Goal: Information Seeking & Learning: Learn about a topic

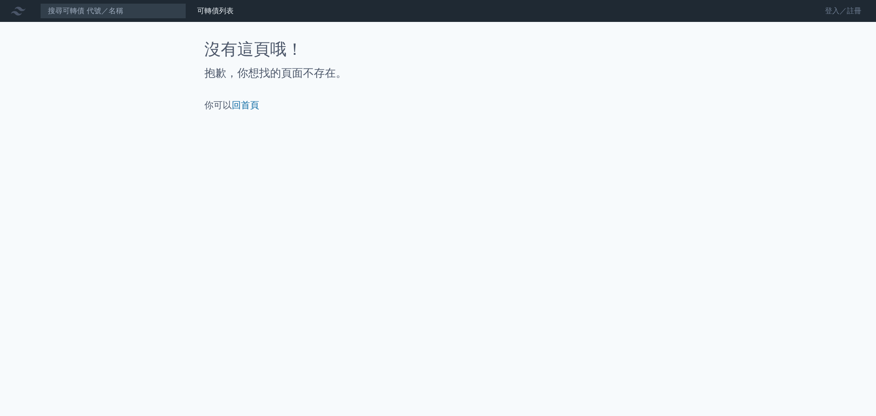
click at [849, 5] on link "登入／註冊" at bounding box center [843, 11] width 51 height 15
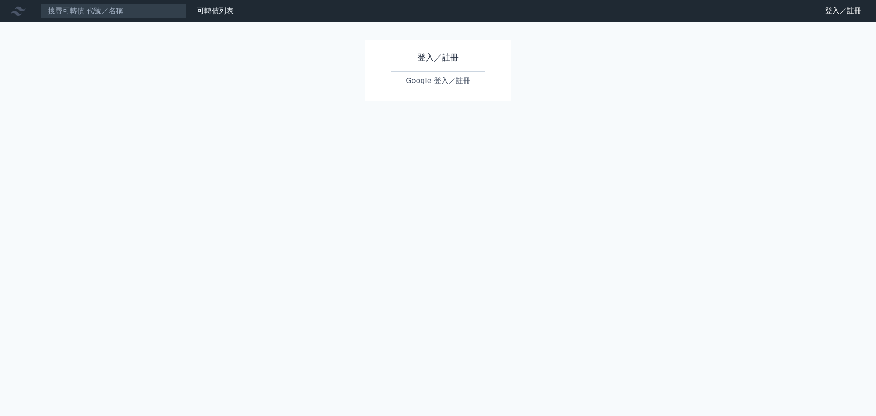
click at [450, 80] on link "Google 登入／註冊" at bounding box center [438, 80] width 95 height 19
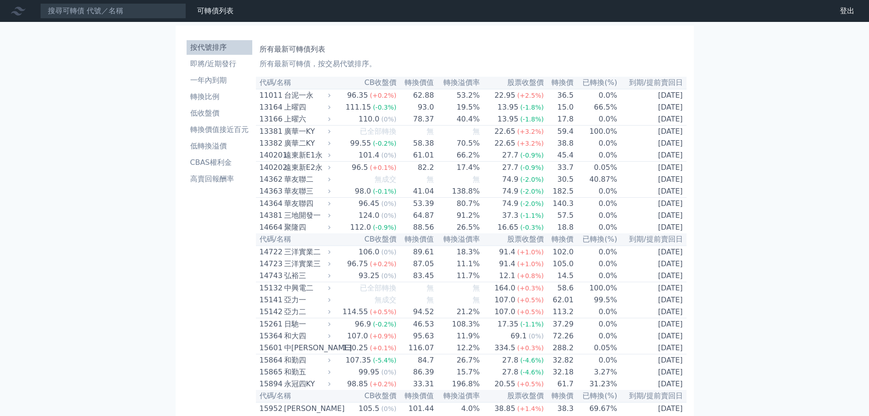
click at [237, 17] on div "可轉債列表 財務數據" at bounding box center [118, 11] width 237 height 16
click at [0, 0] on link "財務數據" at bounding box center [0, 0] width 0 height 0
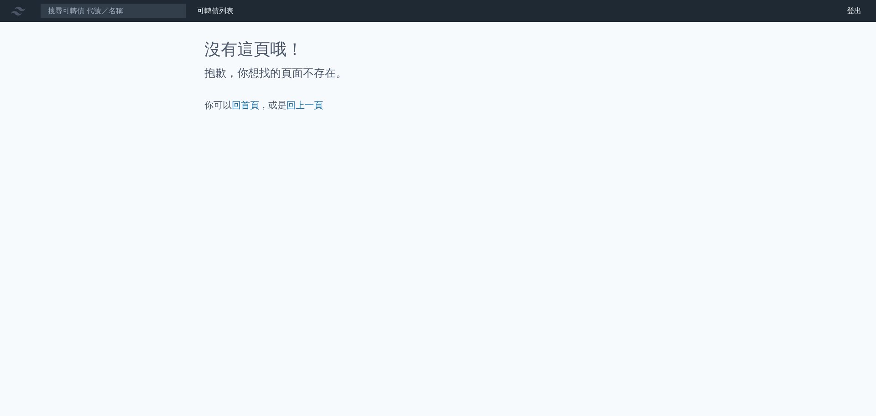
click at [21, 12] on icon at bounding box center [18, 11] width 15 height 15
click at [203, 17] on div "可轉債列表 財務數據" at bounding box center [118, 11] width 237 height 16
click at [247, 103] on link "回首頁" at bounding box center [245, 104] width 27 height 11
